Goal: Task Accomplishment & Management: Complete application form

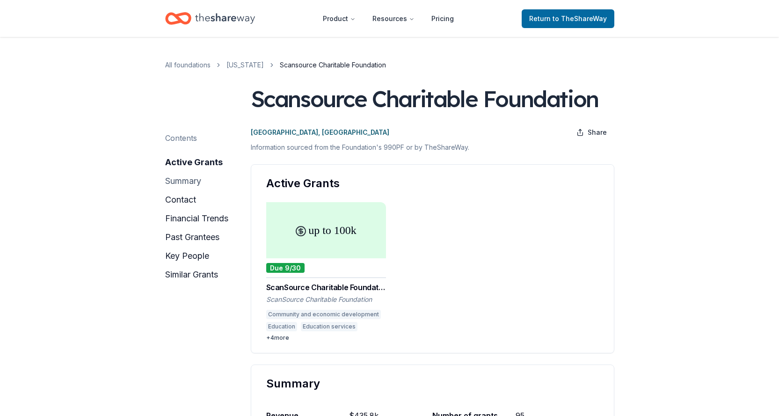
click at [183, 180] on button "summary" at bounding box center [183, 181] width 36 height 15
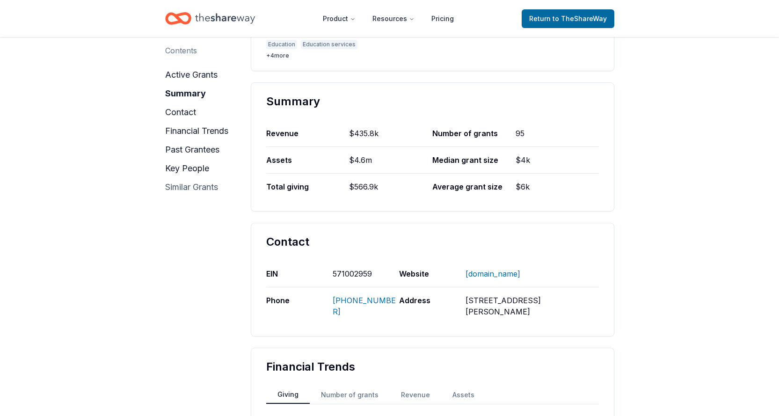
scroll to position [318, 0]
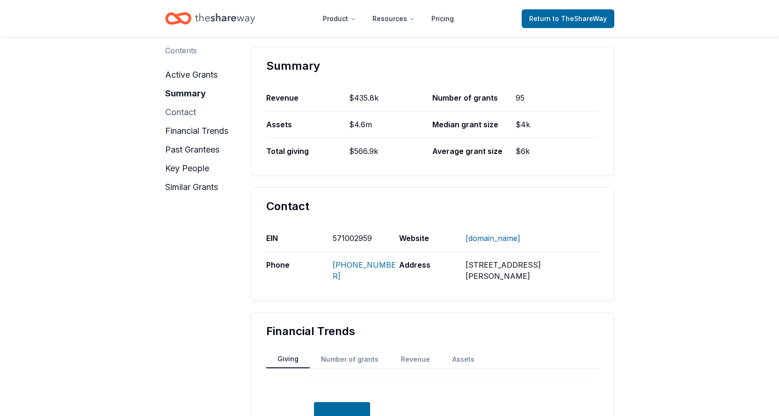
click at [179, 115] on button "contact" at bounding box center [180, 112] width 31 height 15
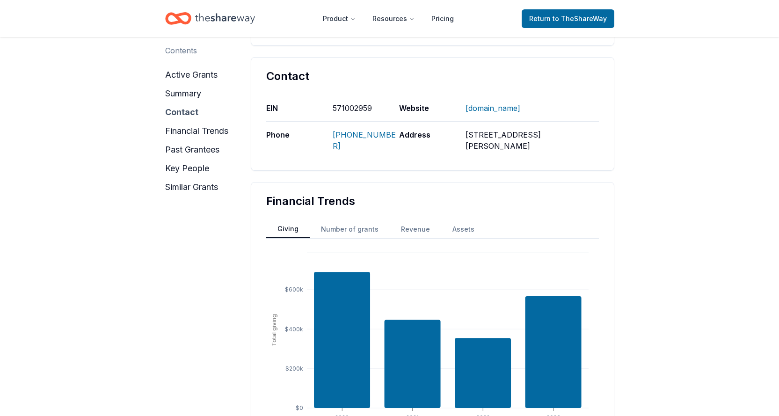
scroll to position [458, 0]
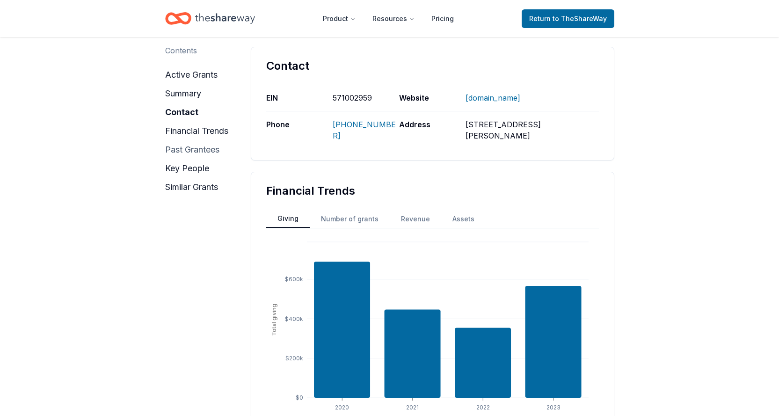
click at [180, 152] on button "past grantees" at bounding box center [192, 149] width 54 height 15
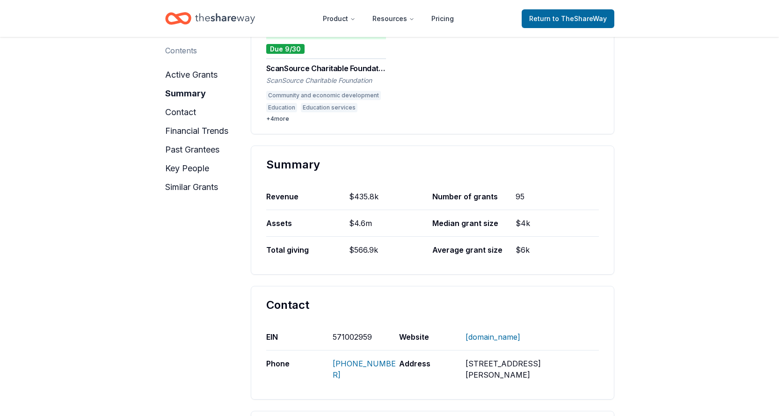
scroll to position [234, 0]
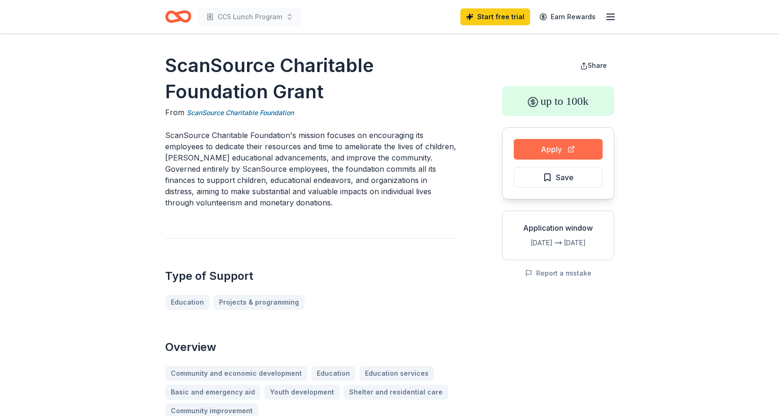
click at [560, 146] on button "Apply" at bounding box center [558, 149] width 89 height 21
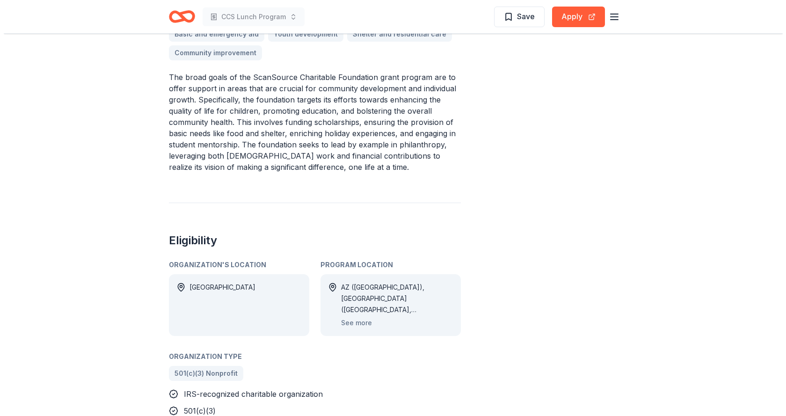
scroll to position [374, 0]
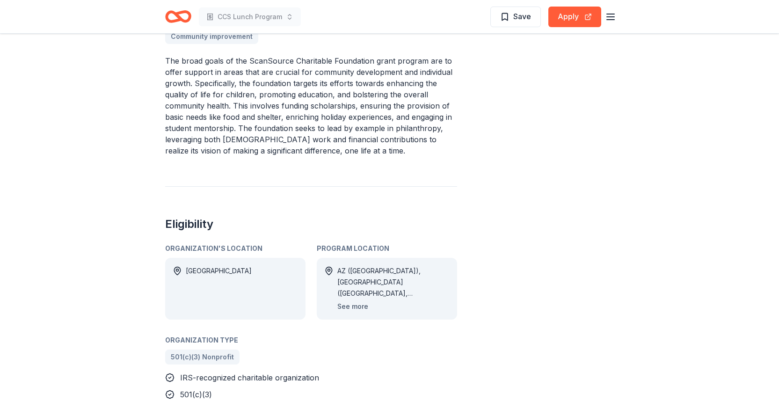
click at [357, 304] on button "See more" at bounding box center [352, 306] width 31 height 11
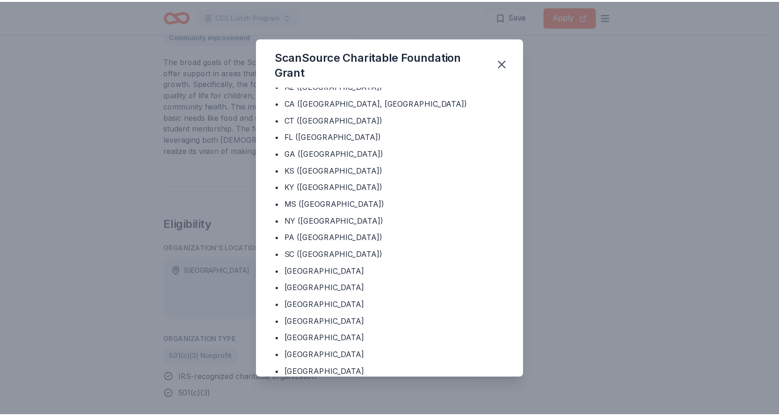
scroll to position [0, 0]
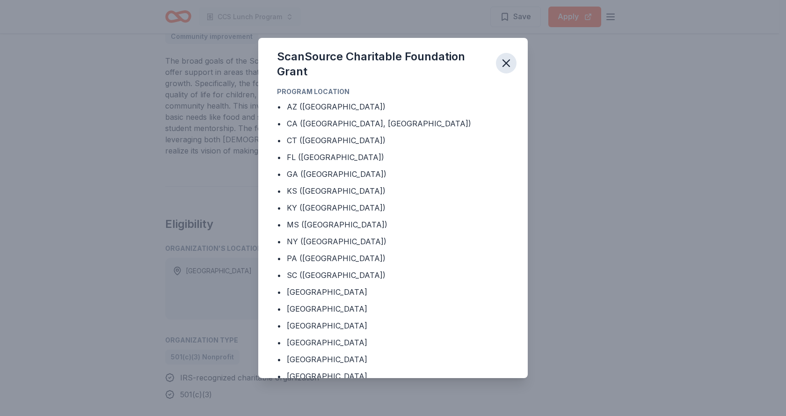
click at [508, 61] on icon "button" at bounding box center [506, 63] width 7 height 7
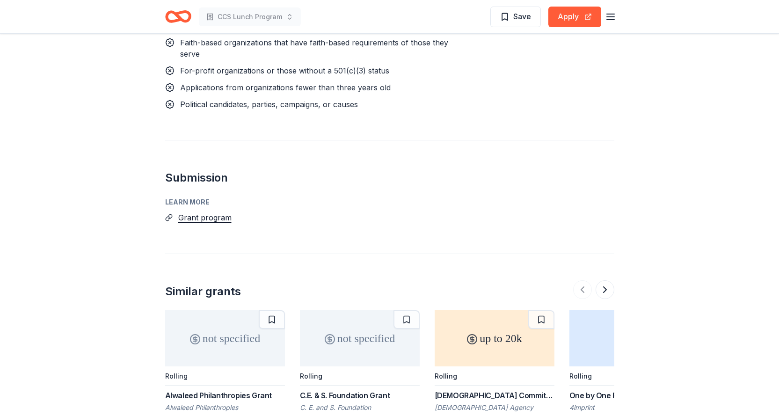
scroll to position [936, 0]
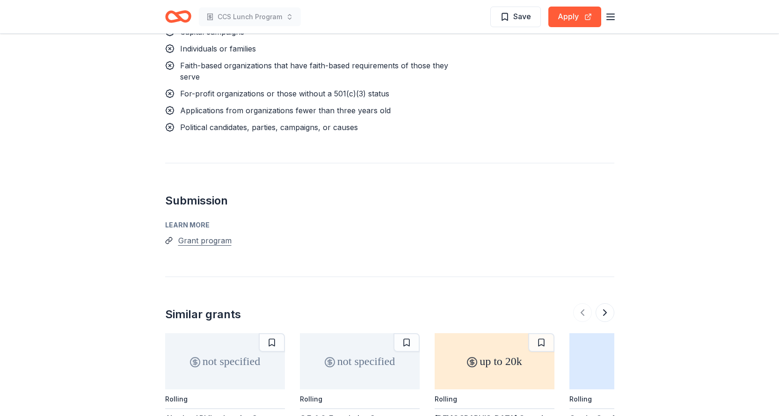
drag, startPoint x: 196, startPoint y: 241, endPoint x: 183, endPoint y: 242, distance: 13.2
drag, startPoint x: 183, startPoint y: 242, endPoint x: 404, endPoint y: 270, distance: 223.5
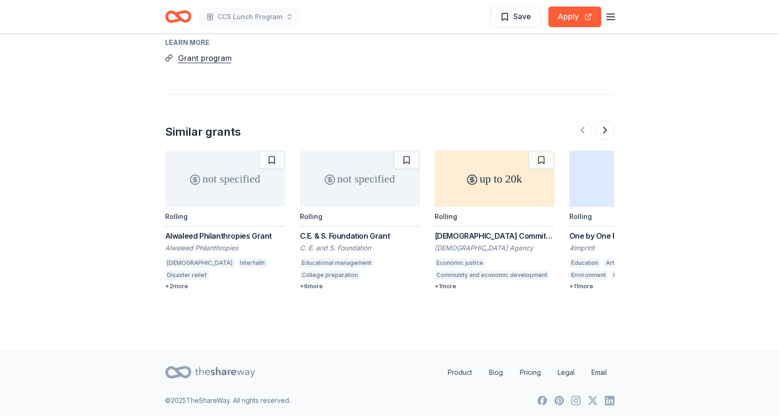
scroll to position [1120, 0]
click at [608, 125] on button at bounding box center [605, 128] width 19 height 19
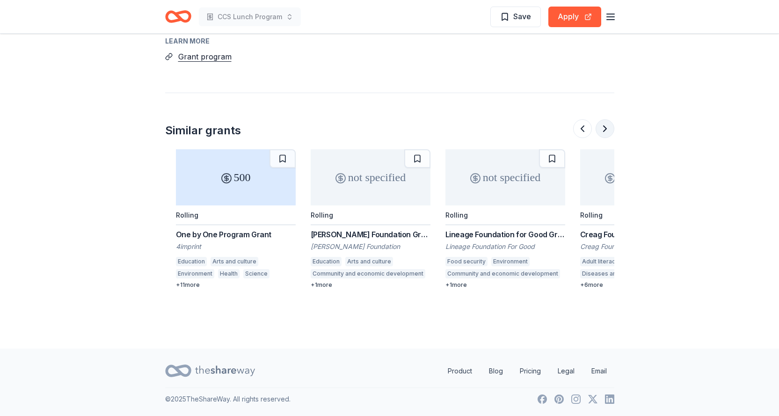
scroll to position [0, 404]
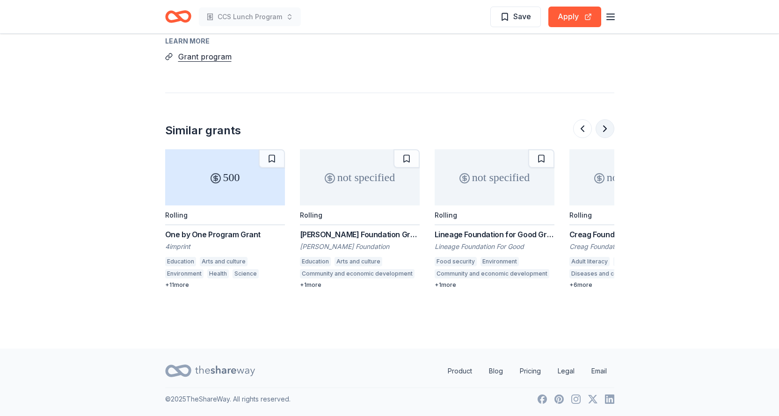
click at [608, 126] on button at bounding box center [605, 128] width 19 height 19
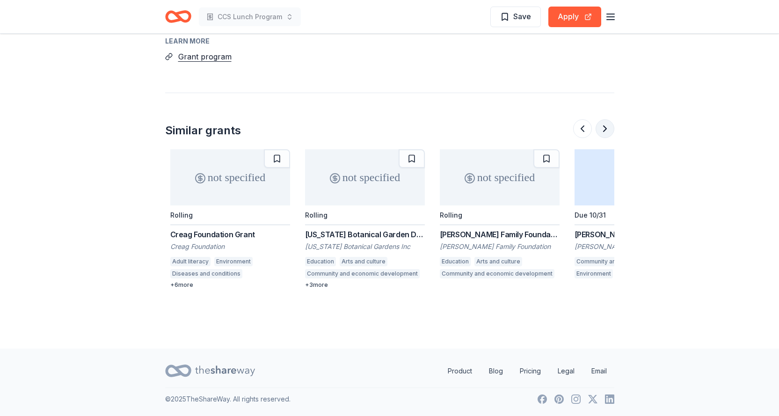
scroll to position [0, 809]
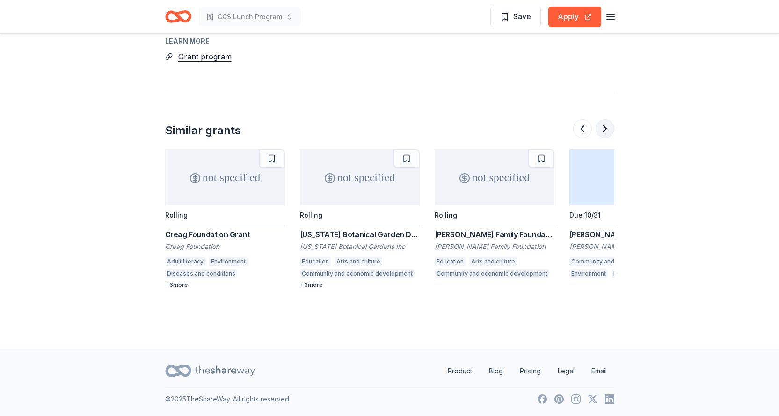
click at [608, 126] on button at bounding box center [605, 128] width 19 height 19
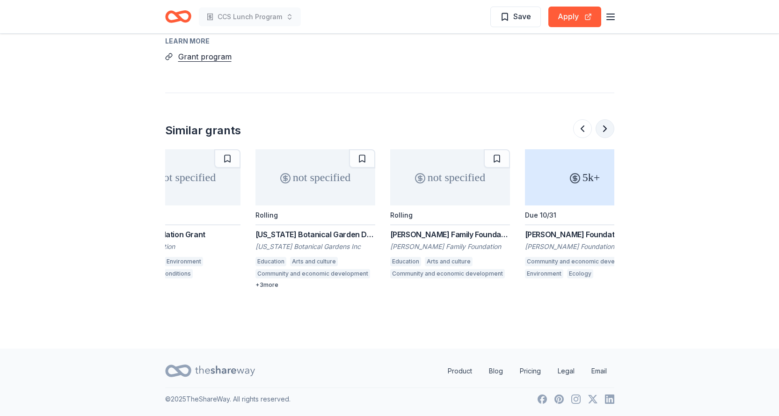
scroll to position [0, 884]
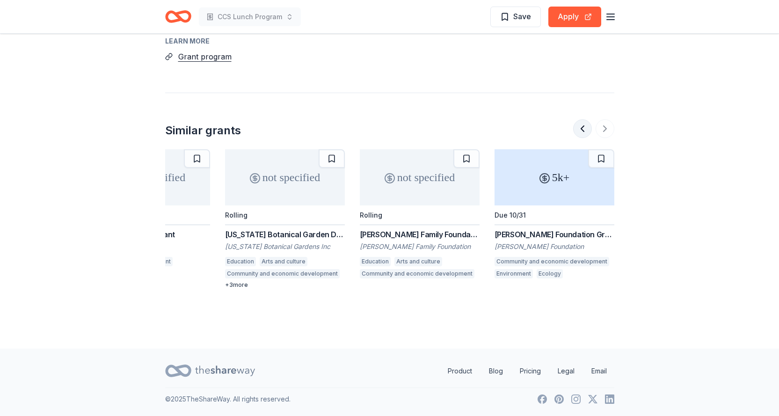
click at [583, 127] on button at bounding box center [582, 128] width 19 height 19
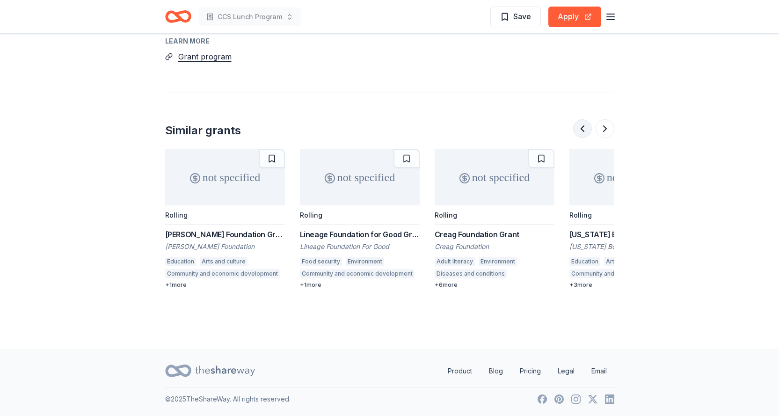
click at [583, 127] on button at bounding box center [582, 128] width 19 height 19
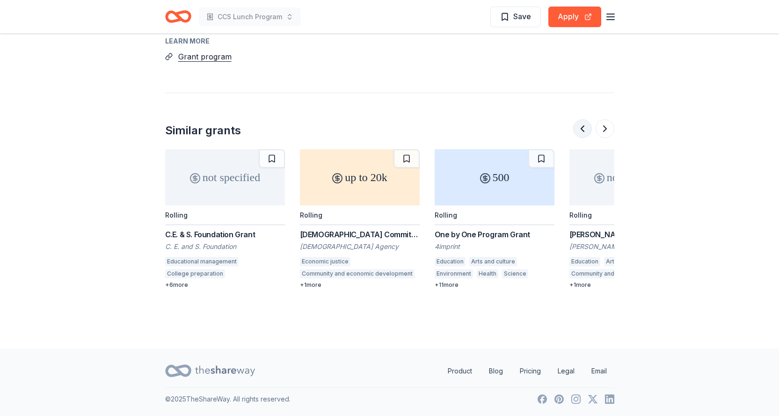
click at [583, 127] on button at bounding box center [582, 128] width 19 height 19
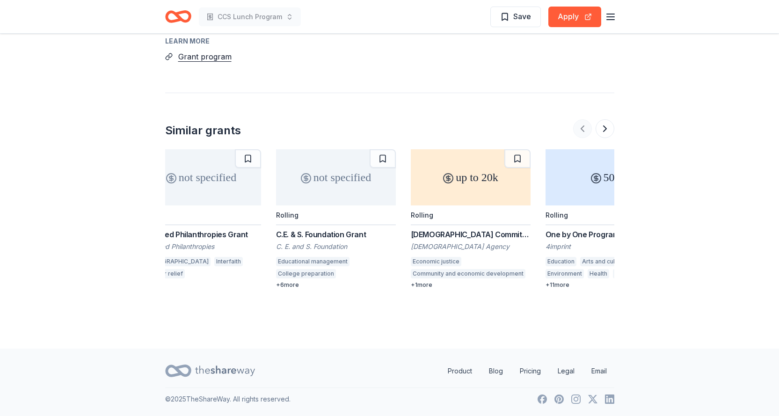
scroll to position [0, 0]
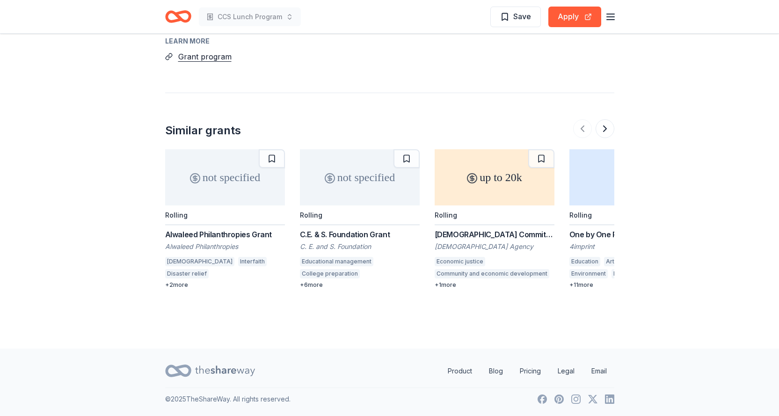
click at [582, 130] on div at bounding box center [593, 128] width 41 height 19
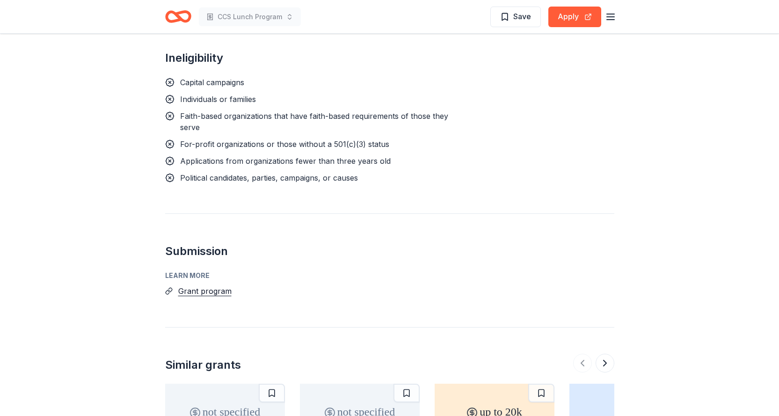
scroll to position [886, 0]
click at [212, 290] on button "Grant program" at bounding box center [204, 291] width 53 height 12
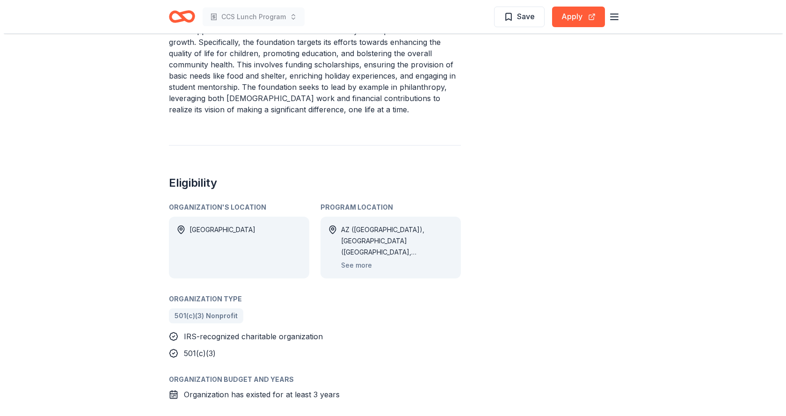
scroll to position [421, 0]
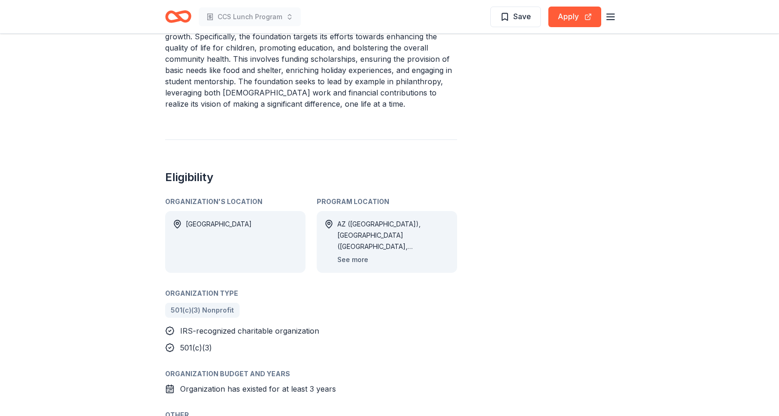
click at [354, 261] on button "See more" at bounding box center [352, 259] width 31 height 11
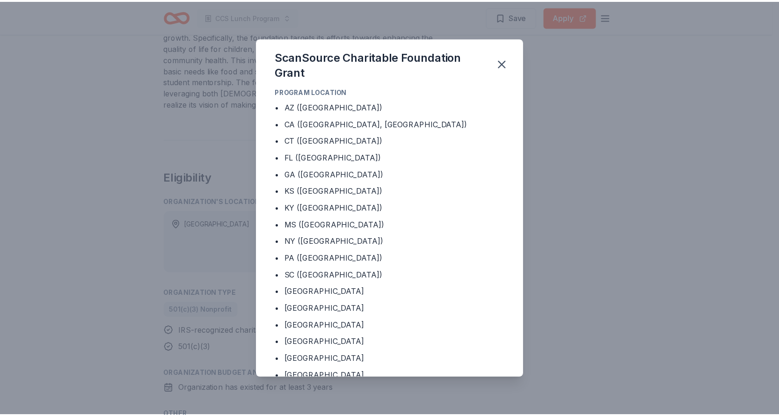
scroll to position [0, 0]
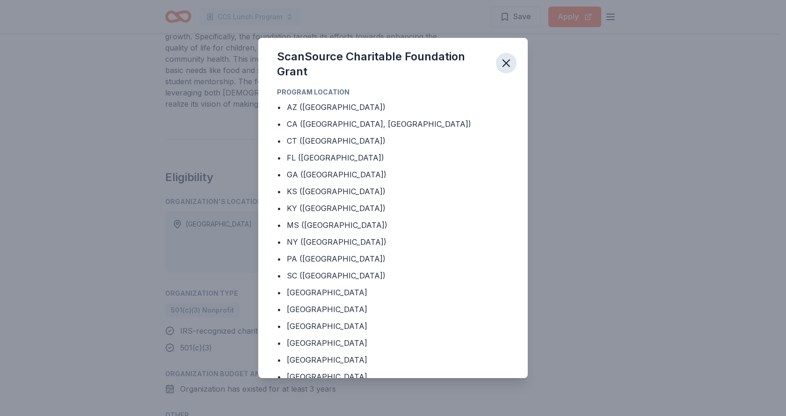
click at [506, 64] on icon "button" at bounding box center [506, 63] width 7 height 7
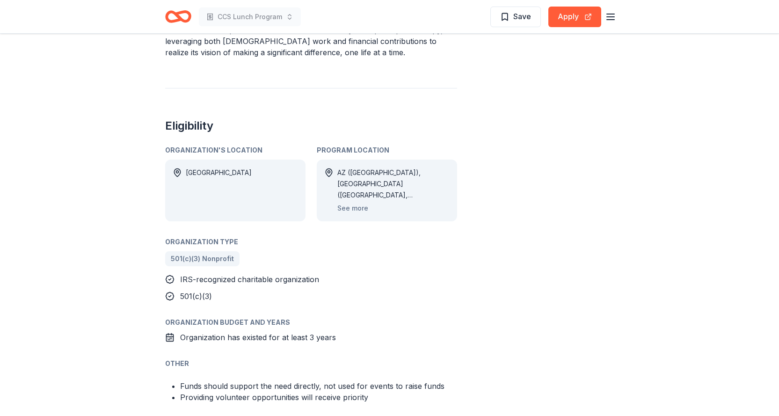
scroll to position [468, 0]
